Goal: Task Accomplishment & Management: Manage account settings

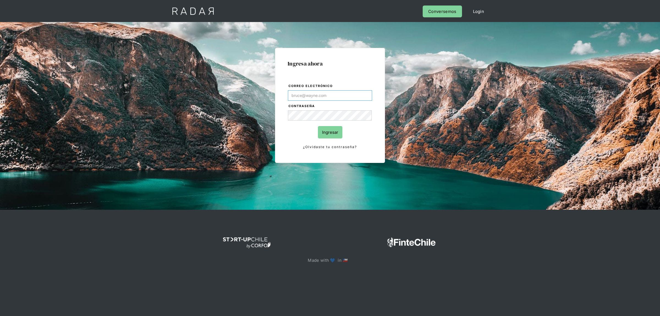
click at [328, 99] on input "Correo electrónico" at bounding box center [330, 95] width 84 height 10
type input "[EMAIL_ADDRESS][DOMAIN_NAME]"
click at [326, 130] on input "Ingresar" at bounding box center [330, 132] width 24 height 12
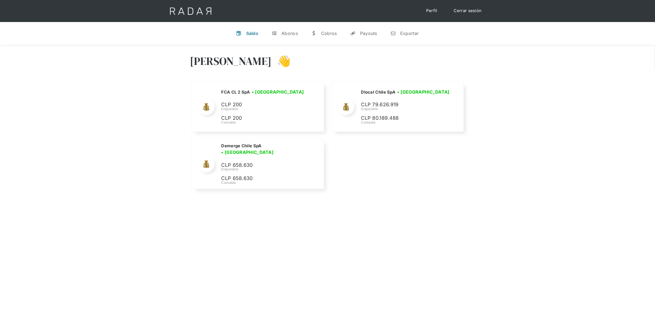
click at [366, 213] on div "[PERSON_NAME] 👋 Cargando tus cuentas... Nombre de la empresa • [GEOGRAPHIC_DATA…" at bounding box center [327, 203] width 655 height 316
click at [353, 51] on div "Hola Lucas 👋" at bounding box center [327, 65] width 275 height 33
click at [455, 171] on div "Nombre de la empresa • Conectada • Desconectada N/A Disponible N/A Contable FCA…" at bounding box center [327, 137] width 275 height 110
